Goal: Information Seeking & Learning: Learn about a topic

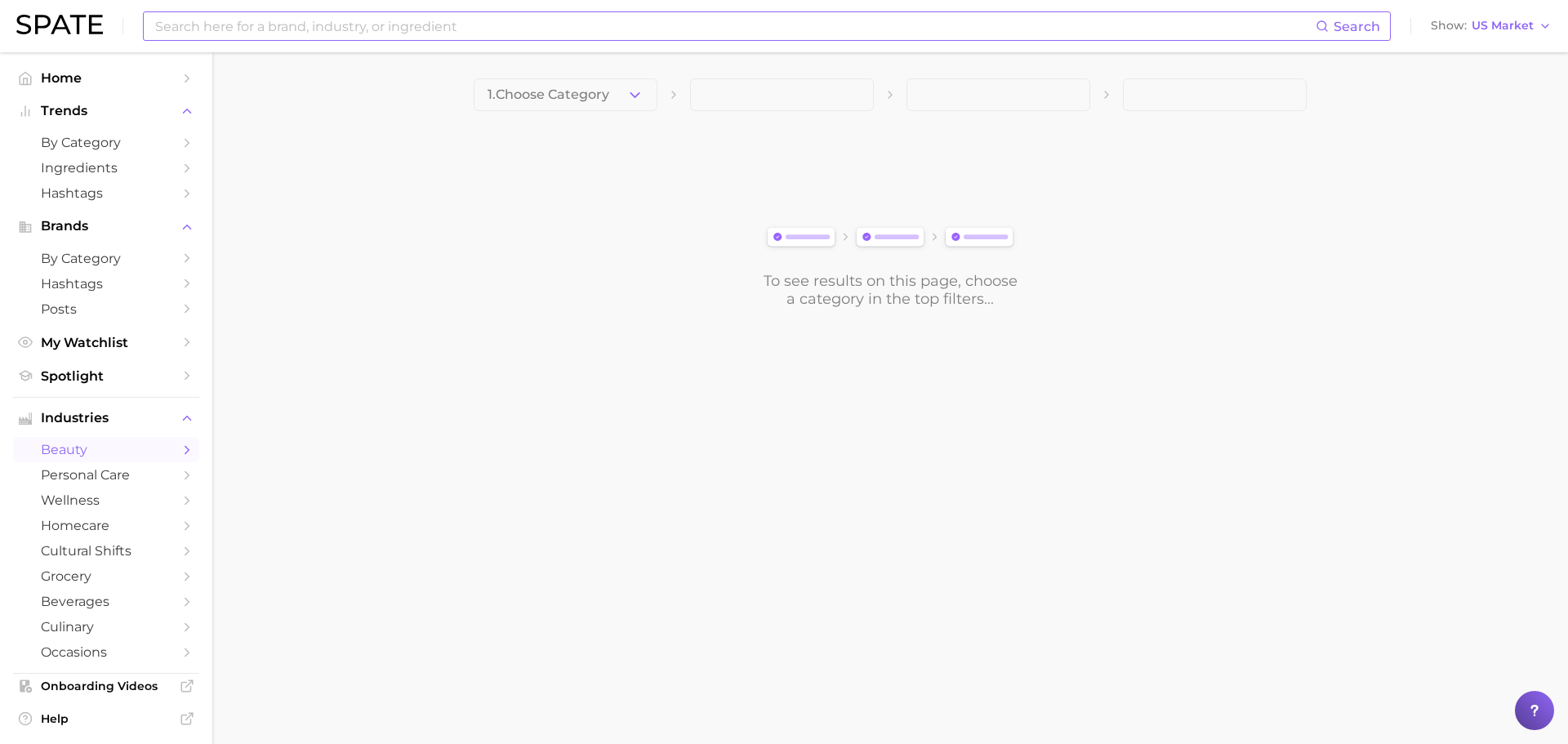
click at [303, 31] on input at bounding box center [735, 26] width 1163 height 27
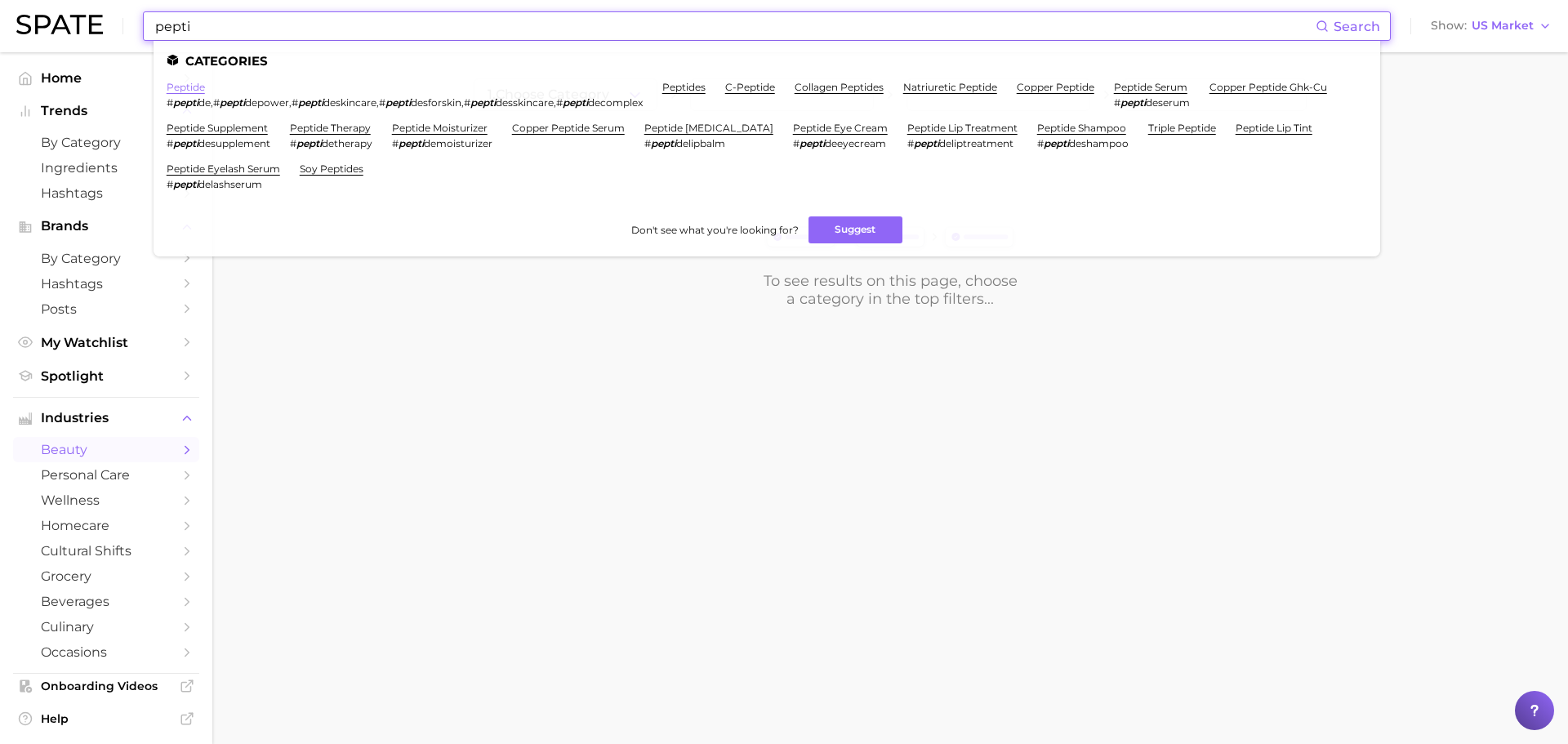
type input "pepti"
click at [192, 81] on link "peptide" at bounding box center [186, 87] width 38 height 12
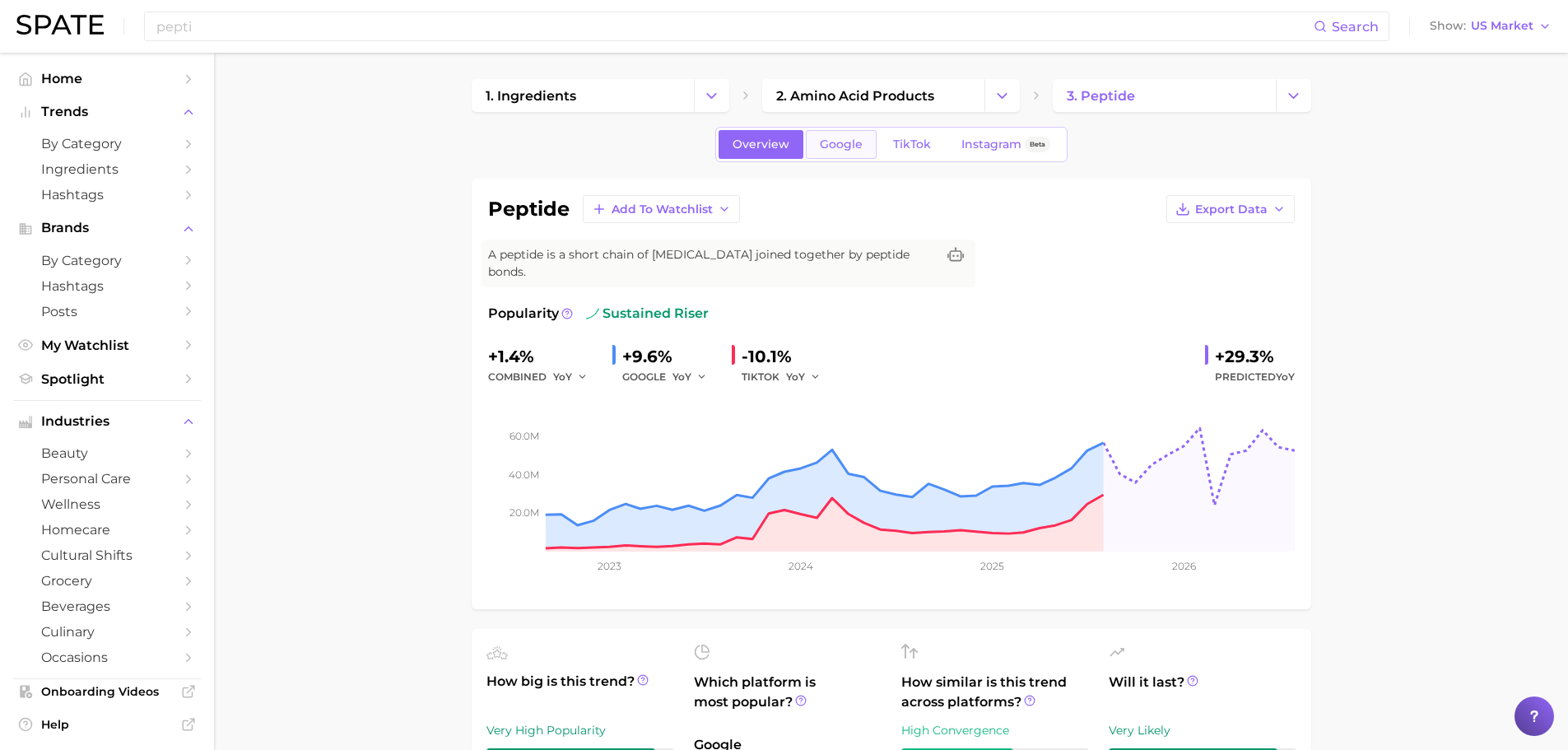
click at [848, 145] on span "Google" at bounding box center [842, 145] width 43 height 14
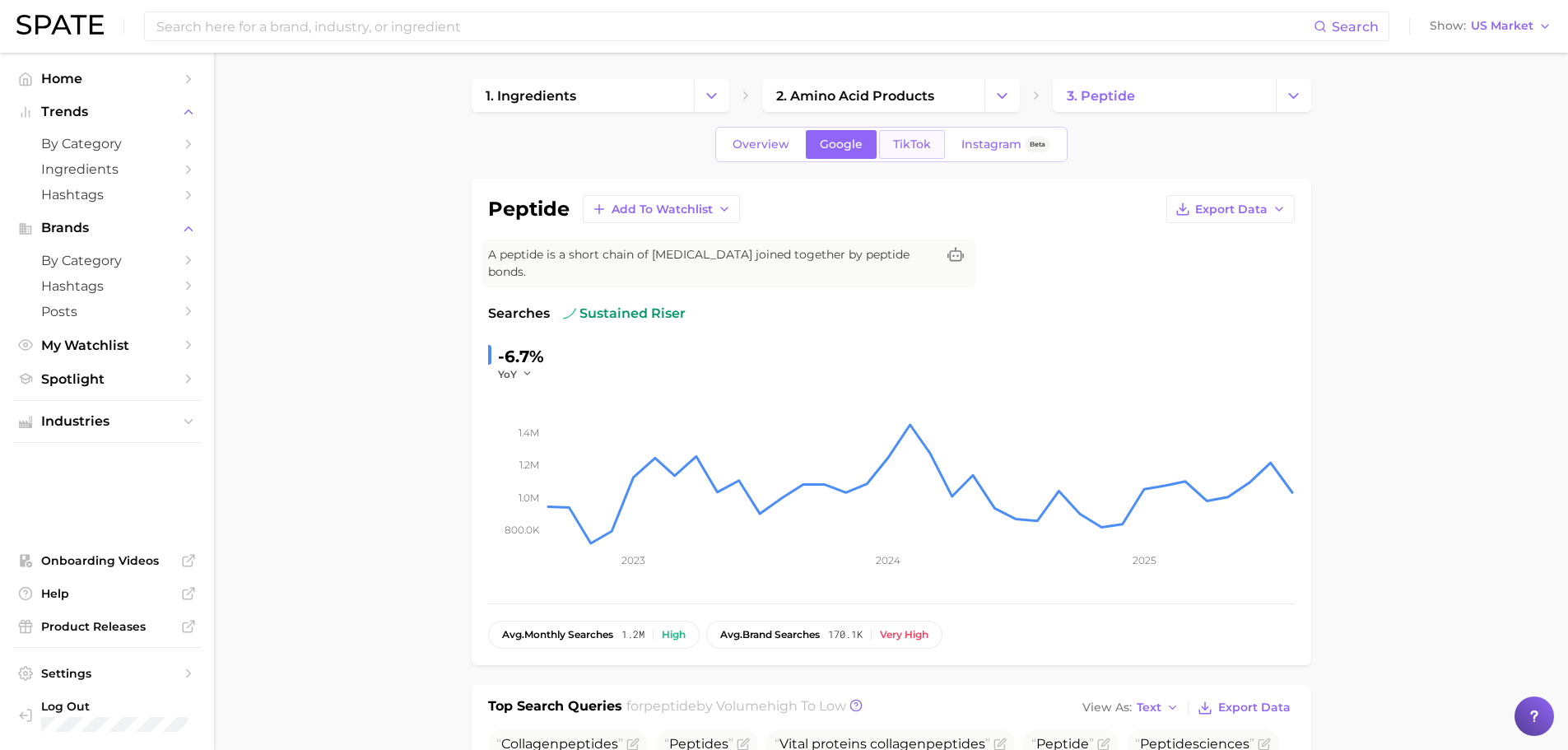
click at [905, 138] on span "TikTok" at bounding box center [912, 145] width 38 height 14
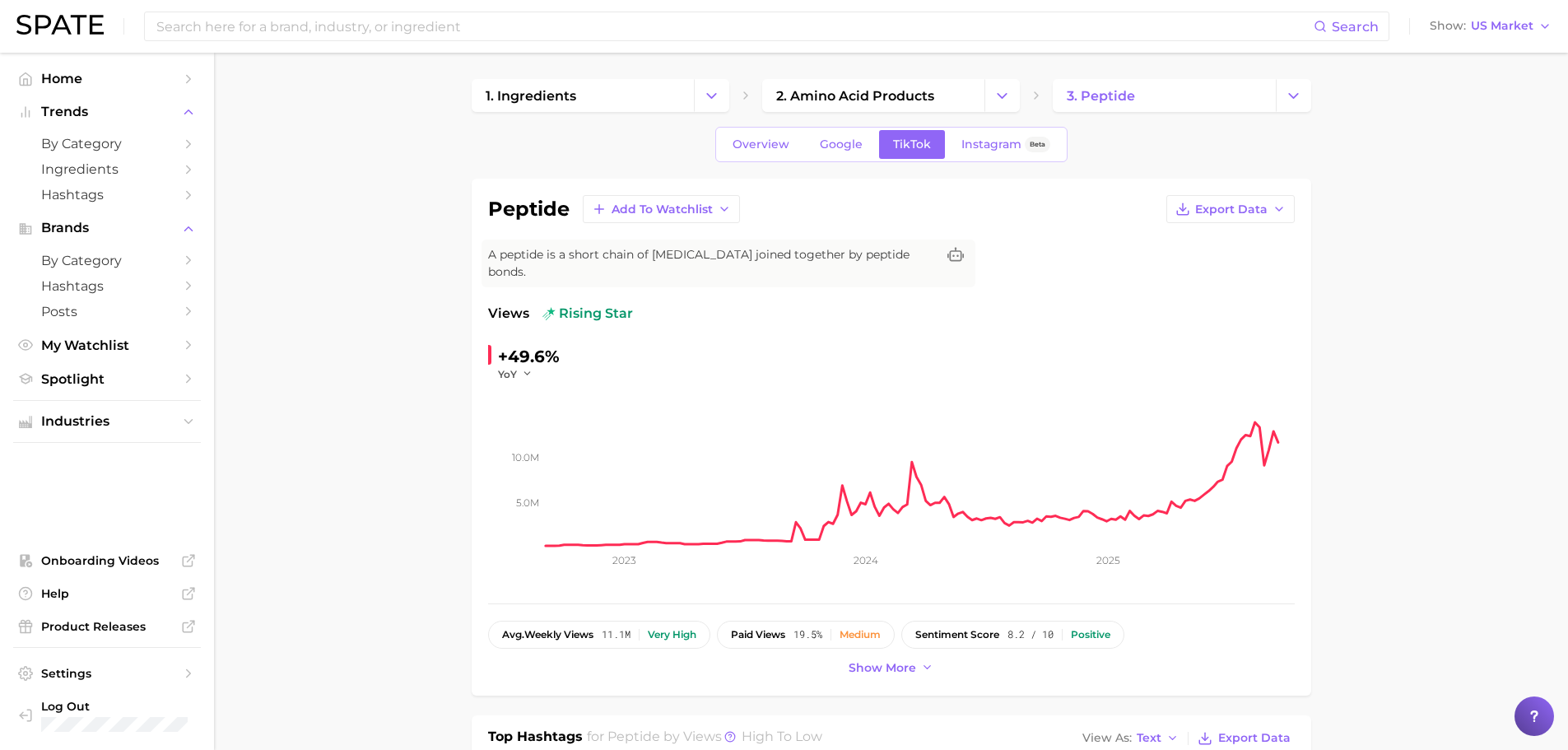
click at [850, 141] on span "Google" at bounding box center [842, 145] width 43 height 14
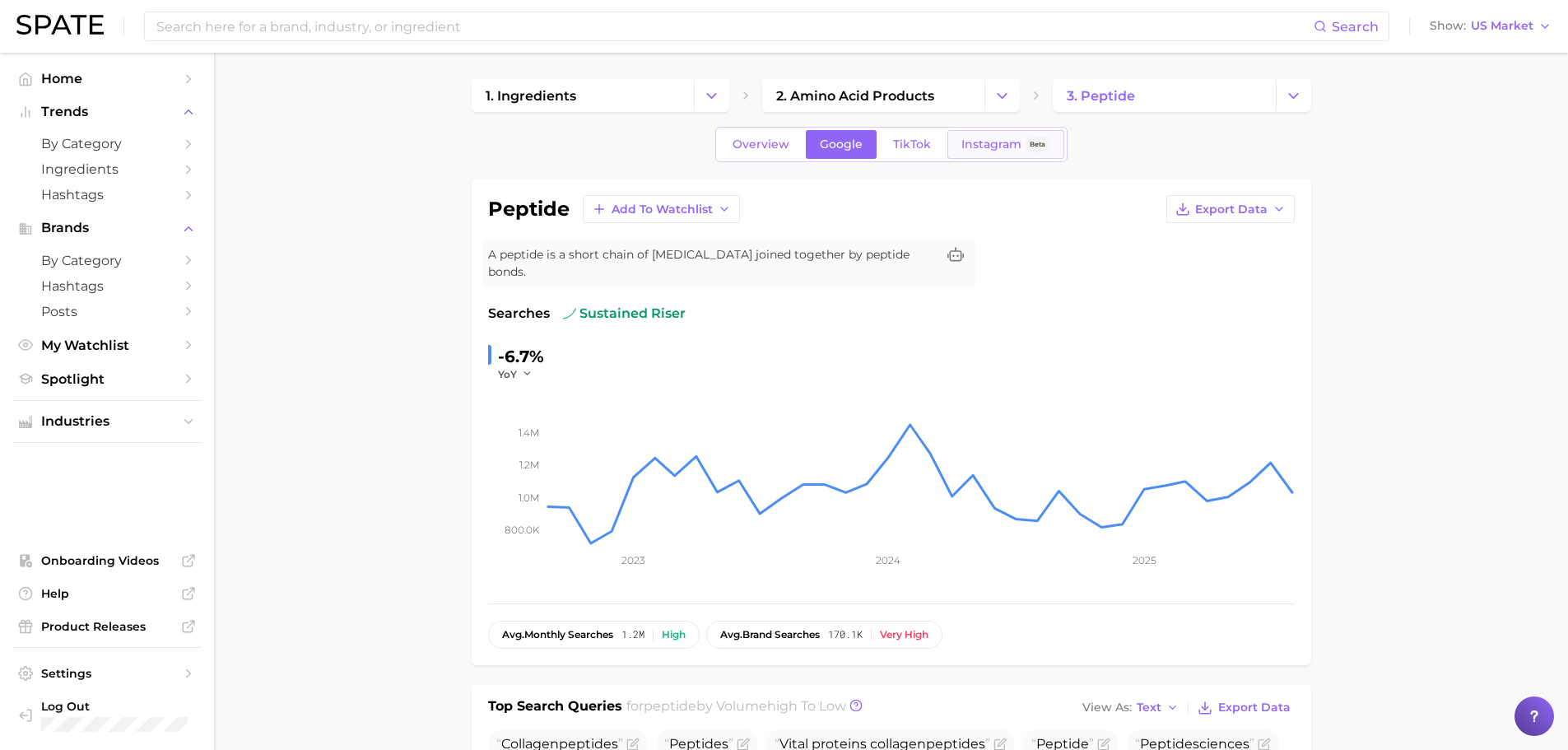
click at [1005, 149] on span "Instagram" at bounding box center [992, 145] width 60 height 14
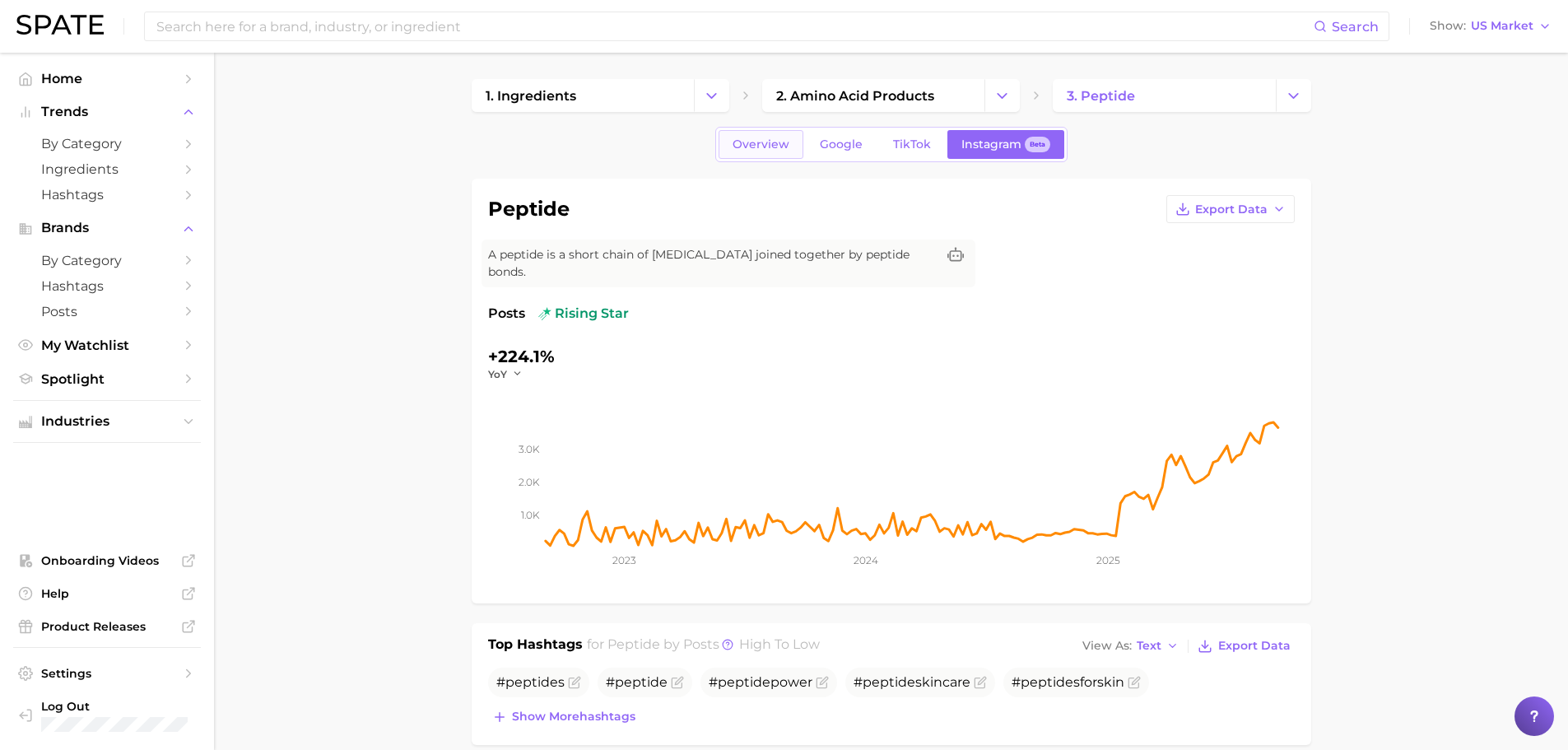
click at [767, 151] on span "Overview" at bounding box center [761, 145] width 57 height 14
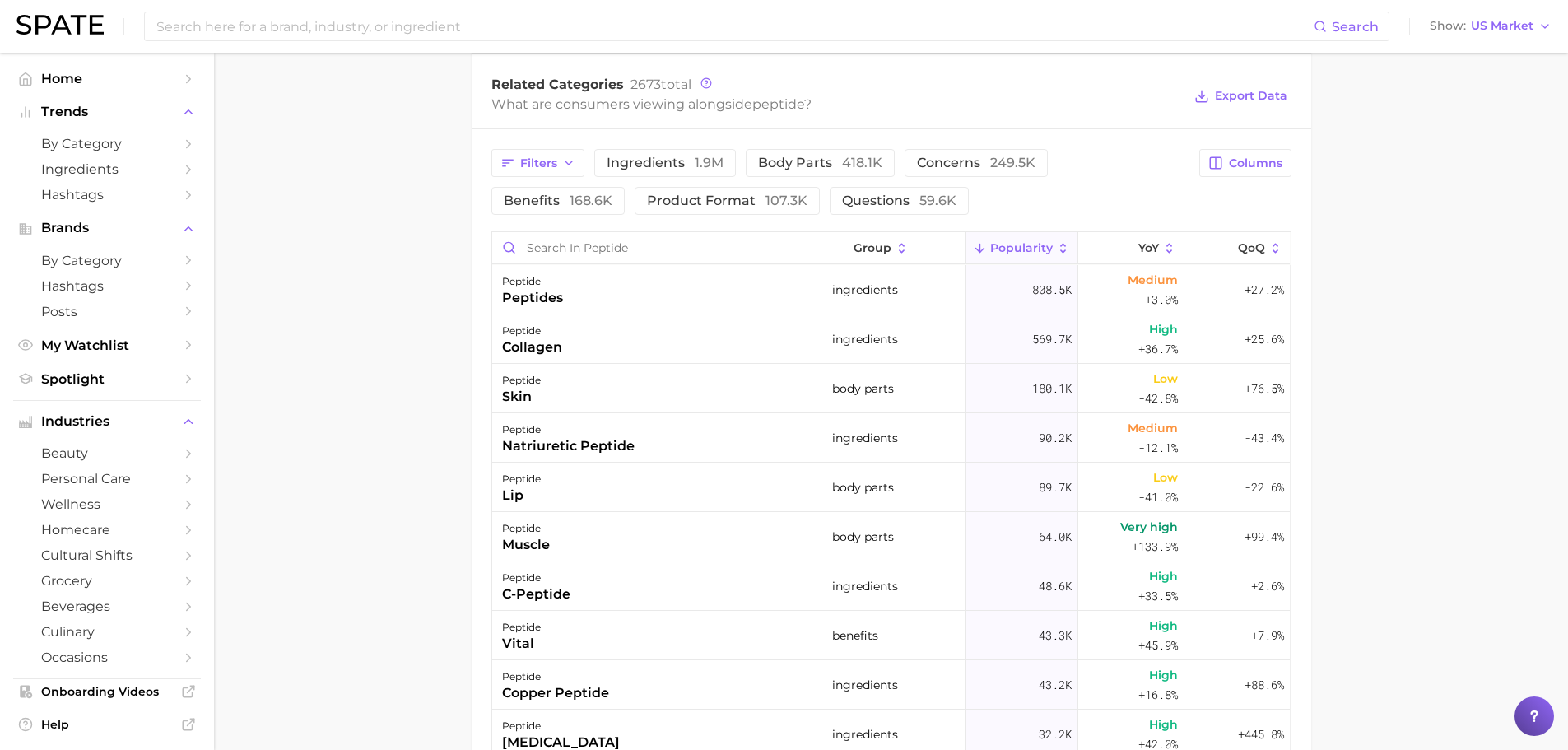
scroll to position [823, 0]
